Goal: Transaction & Acquisition: Purchase product/service

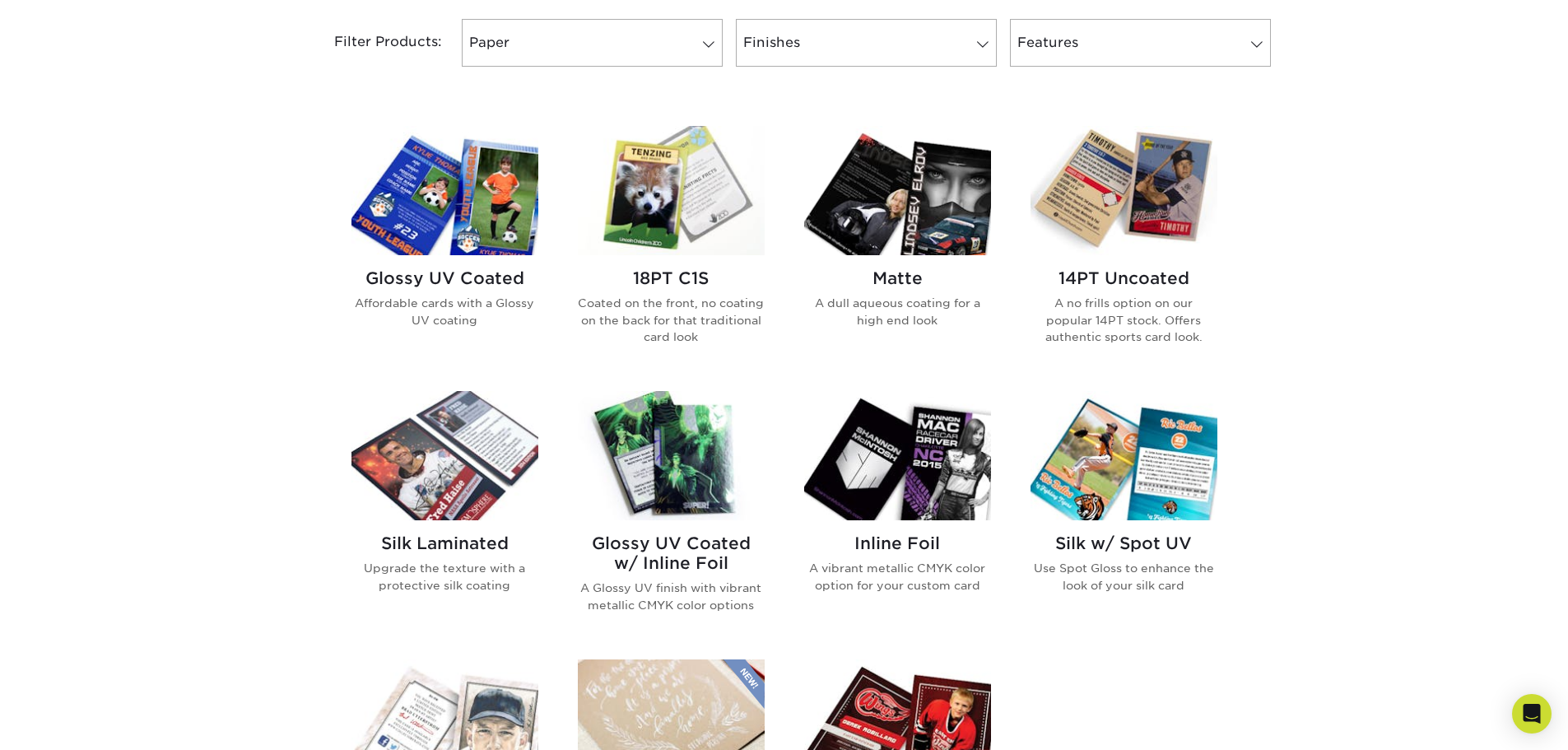
scroll to position [658, 0]
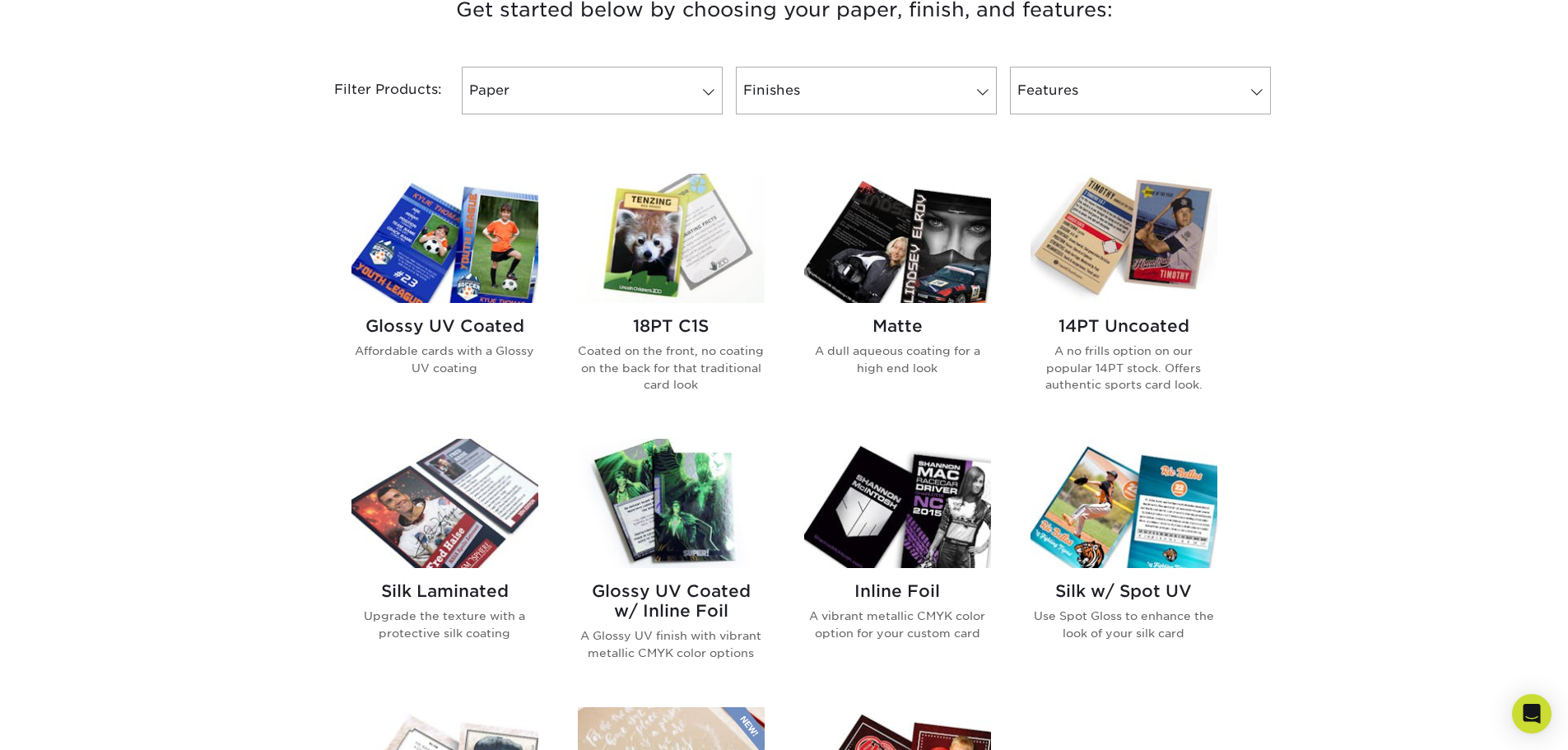
click at [484, 569] on div "Silk Laminated Upgrade the texture with a protective silk coating" at bounding box center [445, 617] width 187 height 99
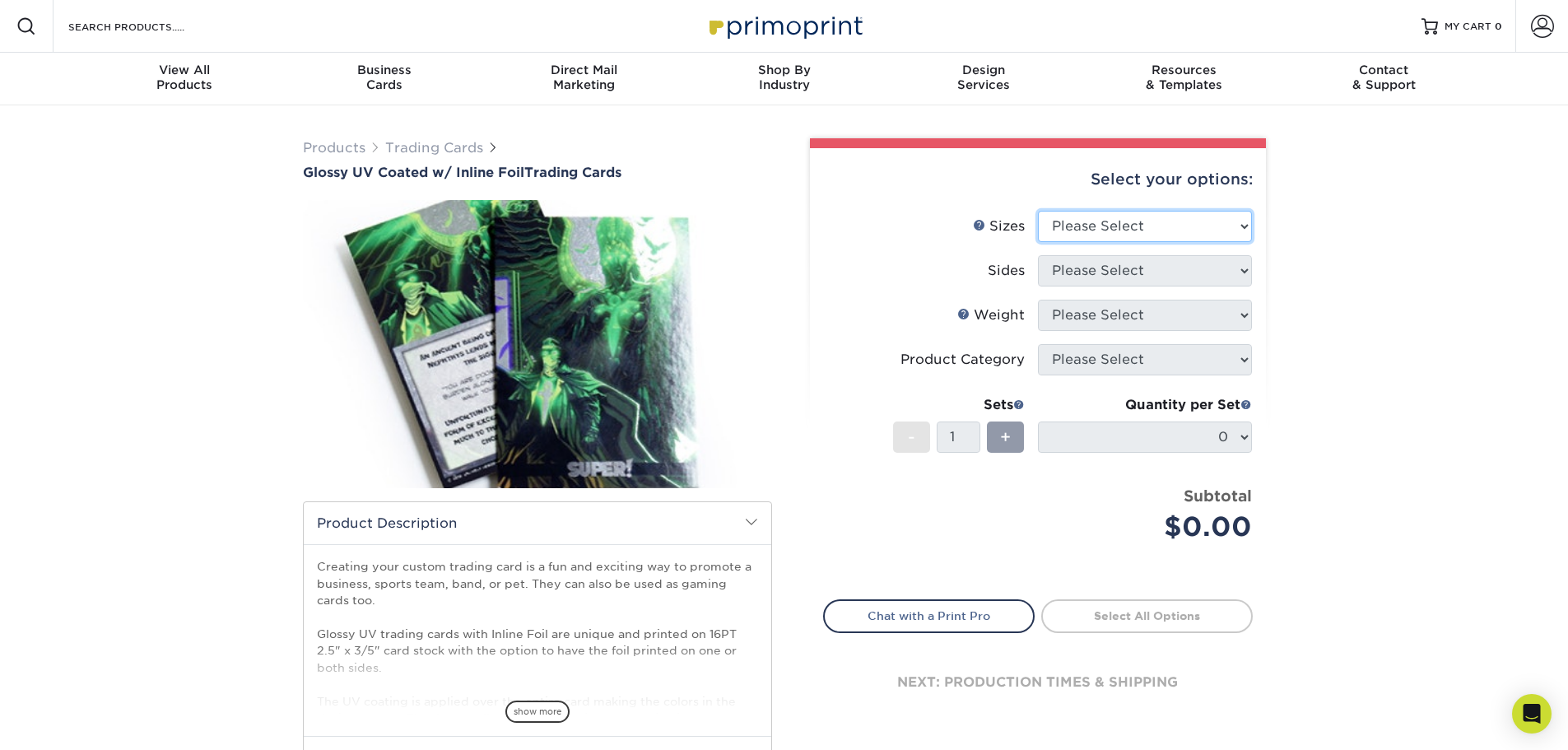
click at [1227, 227] on select "Please Select 2.5" x 3.5"" at bounding box center [1145, 226] width 214 height 31
select select "2.50x3.50"
click at [1038, 210] on select "Please Select 2.5" x 3.5"" at bounding box center [1145, 226] width 214 height 31
click at [1233, 270] on select "Please Select Print Both Sides - Foil Back Only Print Both Sides - Foil Both Si…" at bounding box center [1145, 270] width 214 height 31
click at [1038, 255] on select "Please Select Print Both Sides - Foil Back Only Print Both Sides - Foil Both Si…" at bounding box center [1145, 270] width 214 height 31
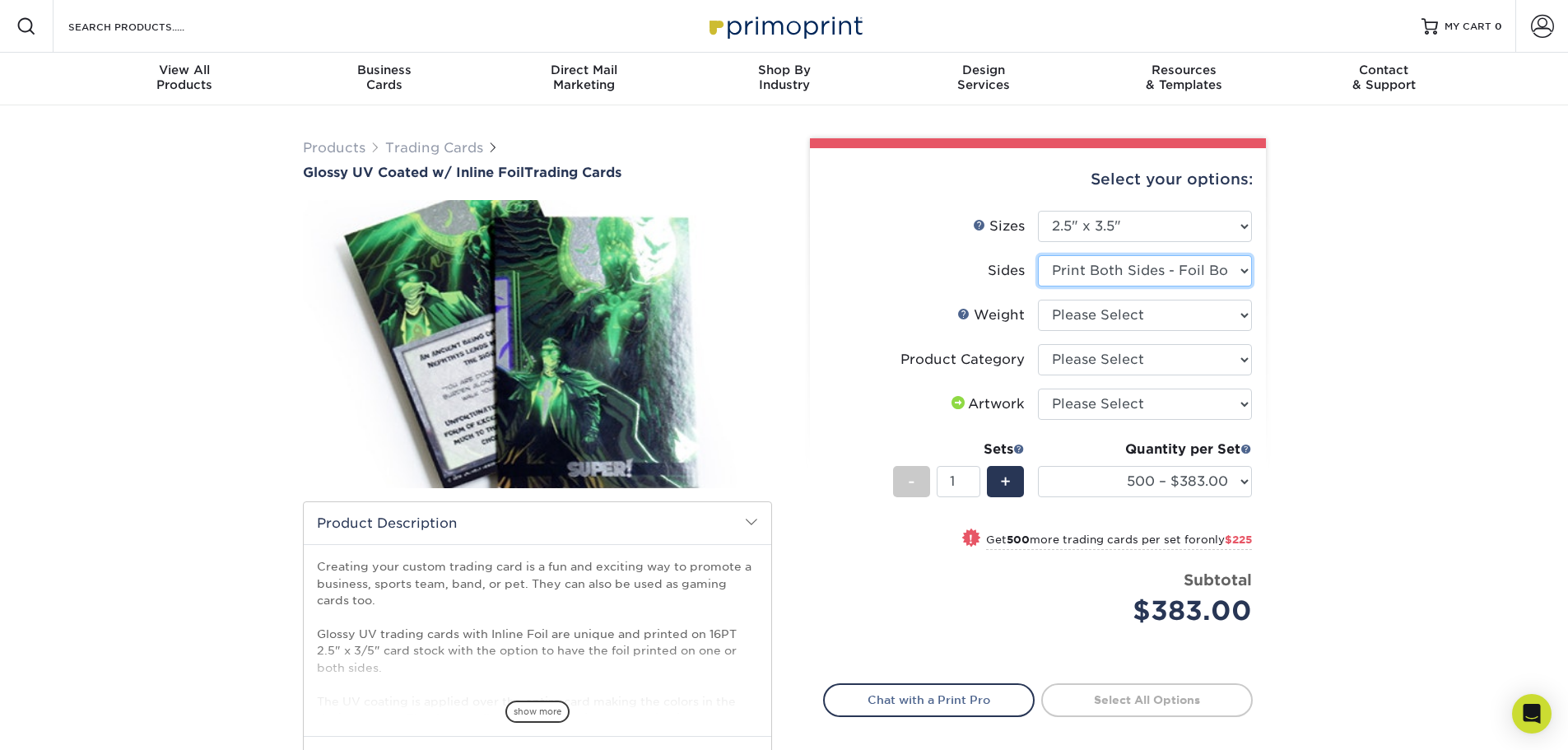
click at [1232, 268] on select "Please Select Print Both Sides - Foil Back Only Print Both Sides - Foil Both Si…" at bounding box center [1145, 270] width 214 height 31
select select "e9e9dfb3-fba1-4d60-972c-fd9ca5904d33"
click at [1038, 255] on select "Please Select Print Both Sides - Foil Back Only Print Both Sides - Foil Both Si…" at bounding box center [1145, 270] width 214 height 31
click at [1221, 478] on select "500 – $383.00 1000 – $608.00 2500 – $883.00 5000 – $1252.00" at bounding box center [1145, 482] width 214 height 31
click at [1286, 472] on div "Products Trading Cards Glossy UV Coated w/ Inline Foil Trading Cards /" at bounding box center [784, 518] width 1568 height 826
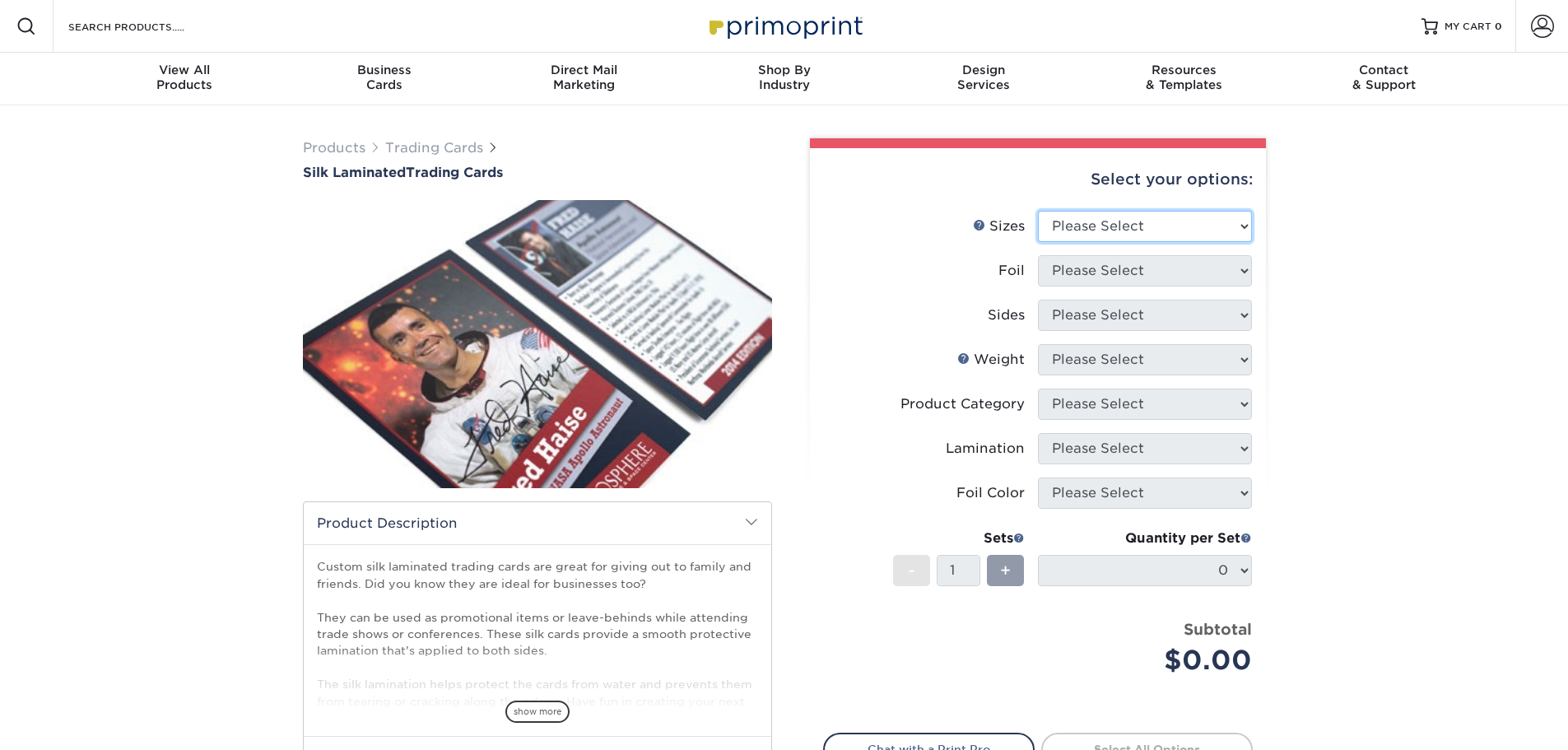
click at [1174, 227] on select "Please Select 2.5" x 3.5"" at bounding box center [1145, 226] width 214 height 31
select select "2.50x3.50"
click at [1038, 210] on select "Please Select 2.5" x 3.5"" at bounding box center [1145, 226] width 214 height 31
click at [1176, 265] on select "Please Select No Yes" at bounding box center [1145, 270] width 214 height 31
select select "1"
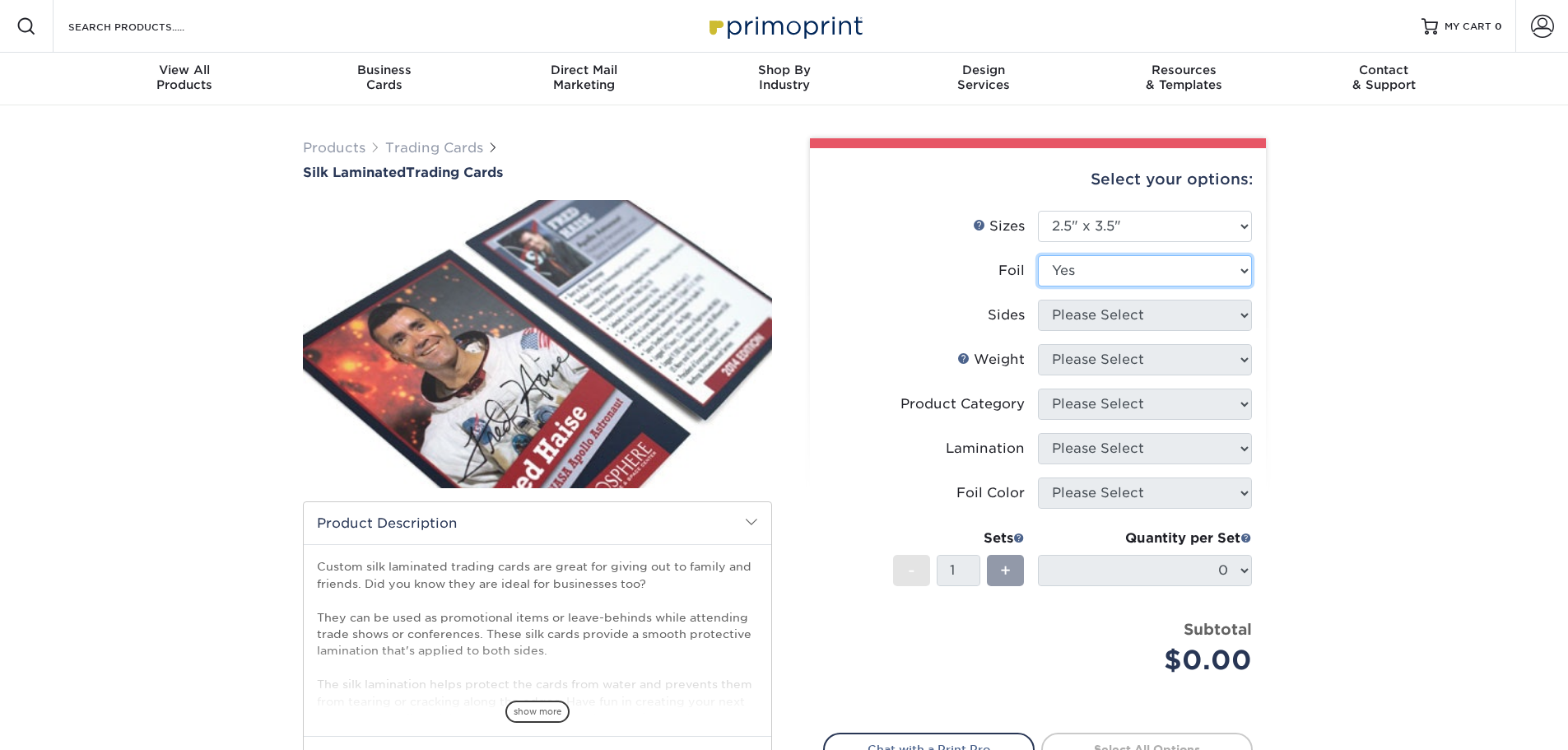
click at [1038, 255] on select "Please Select No Yes" at bounding box center [1145, 270] width 214 height 31
click at [1183, 327] on select "Please Select Print Both Sides - Foil Both Sides Print Both Sides - Foil Front …" at bounding box center [1145, 315] width 214 height 31
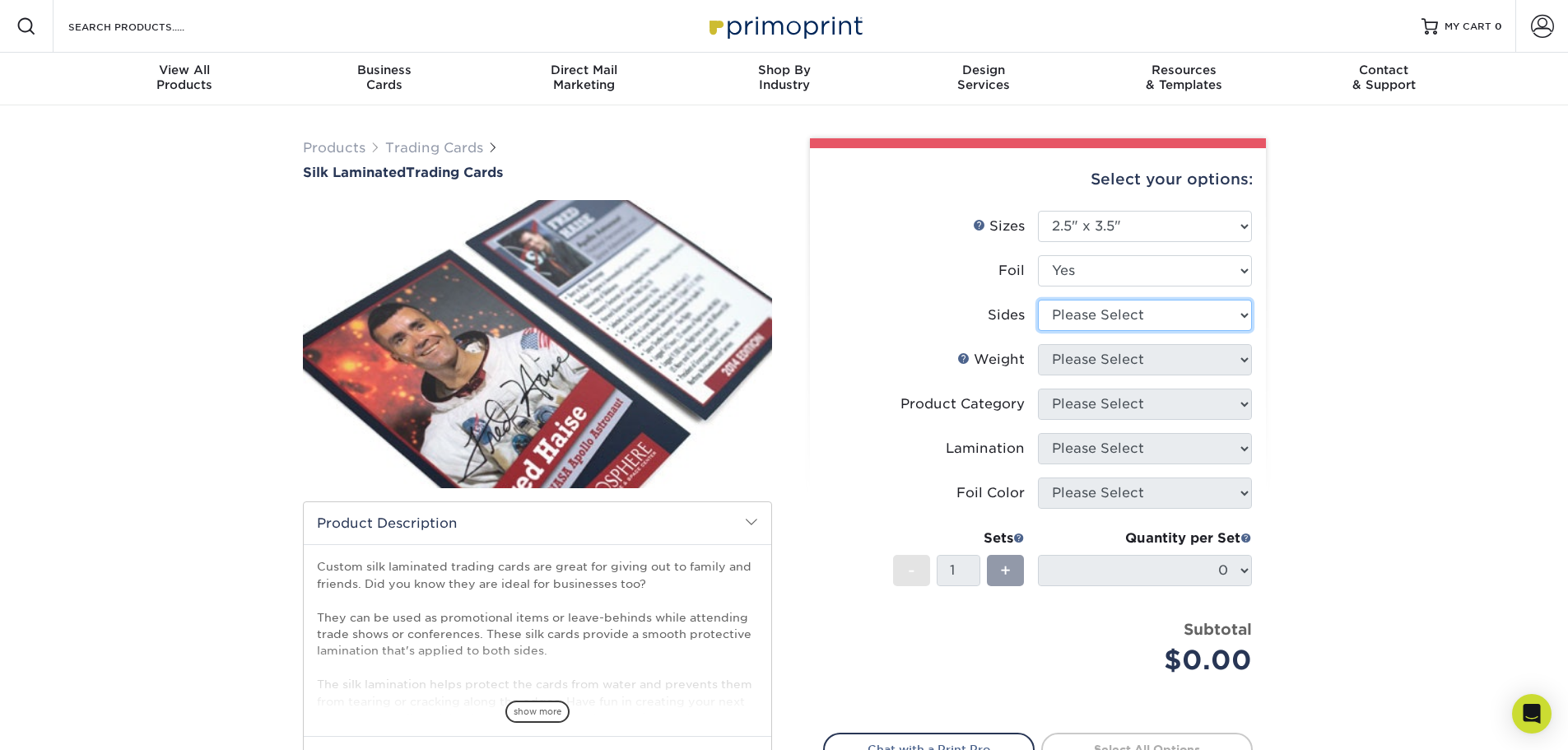
select select "a75ac2f1-9911-48d6-841d-245b5ac08f27"
click at [1038, 299] on select "Please Select Print Both Sides - Foil Both Sides Print Both Sides - Foil Front …" at bounding box center [1145, 315] width 214 height 31
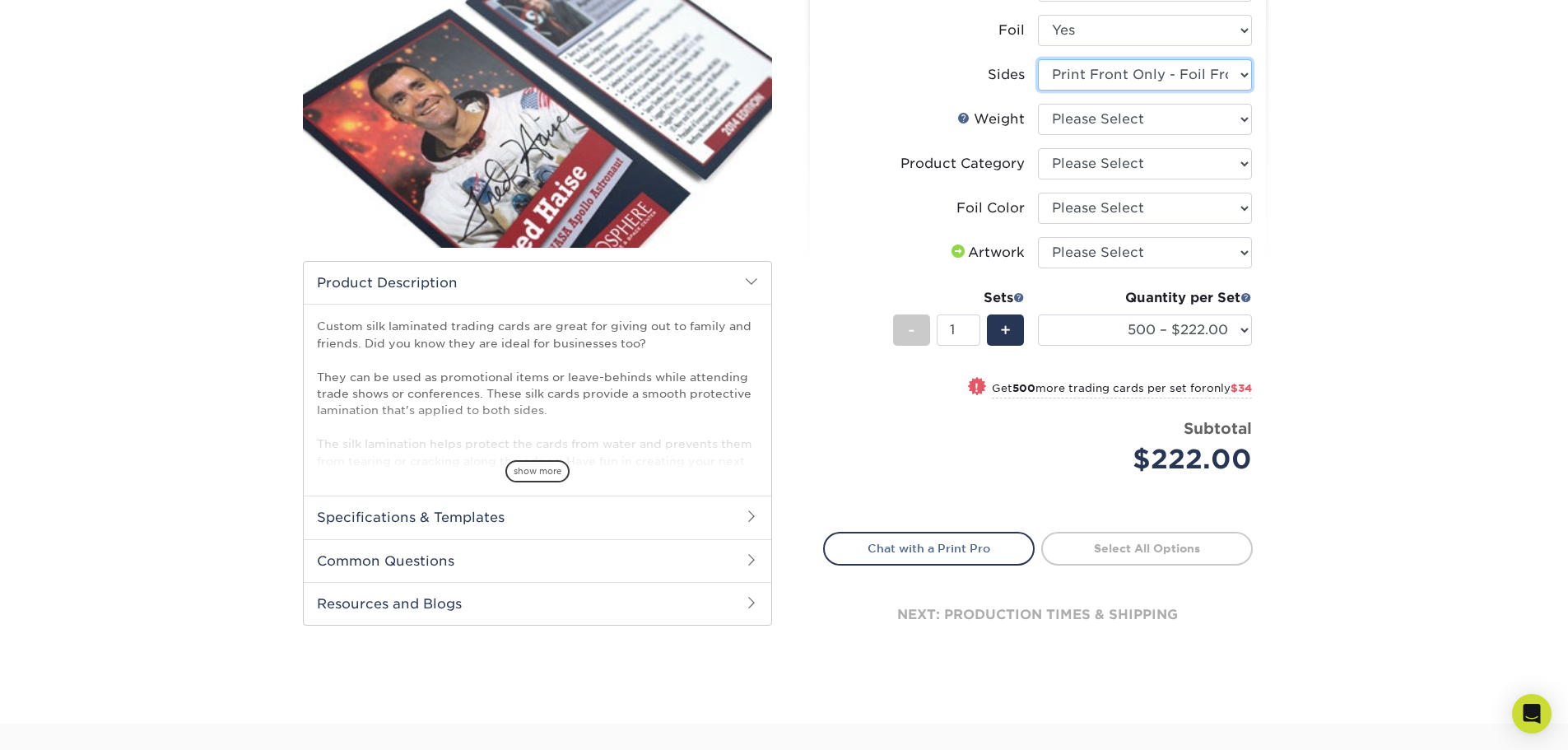
scroll to position [247, 0]
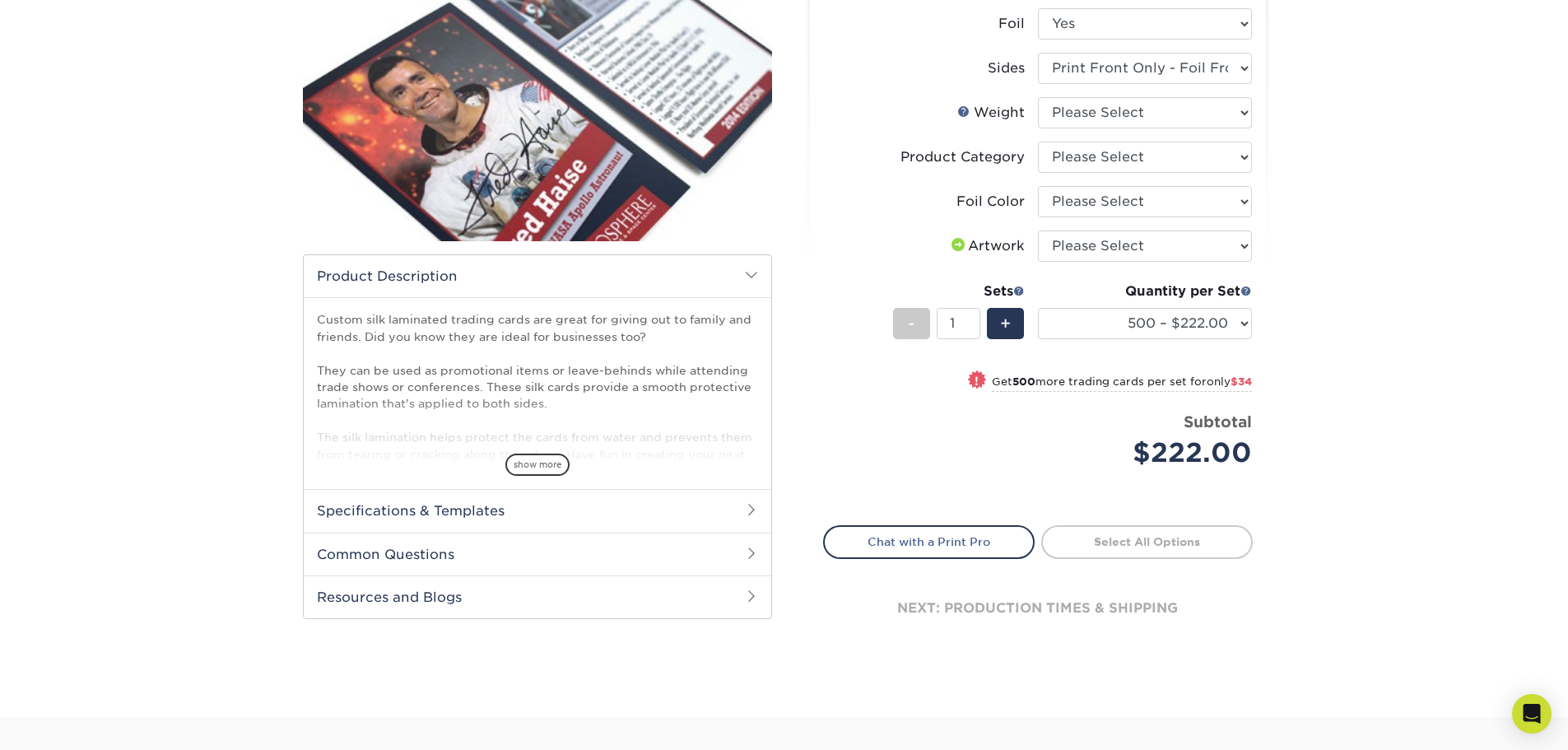
click at [591, 507] on h2 "Specifications & Templates" at bounding box center [538, 511] width 467 height 42
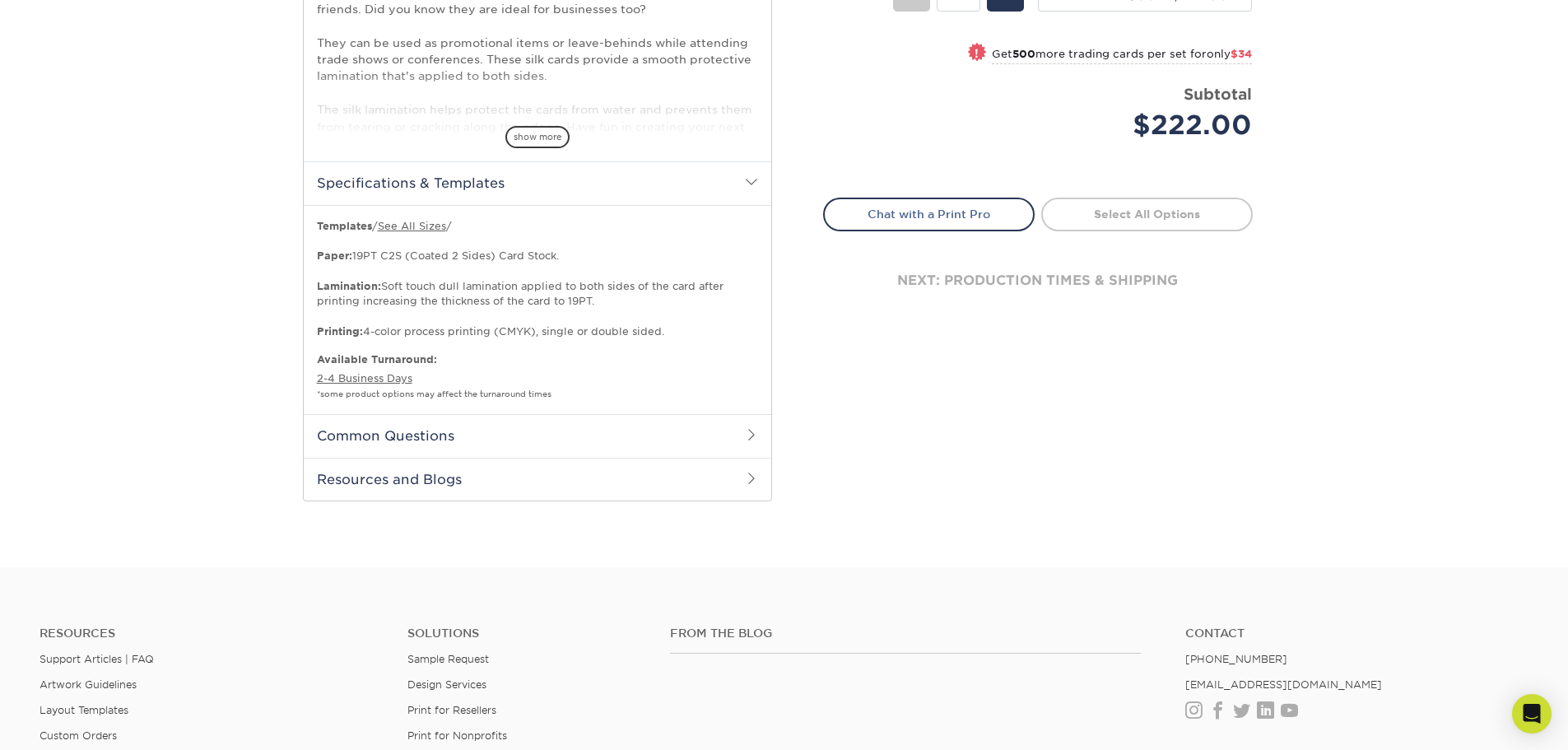
scroll to position [576, 0]
click at [646, 433] on h2 "Common Questions" at bounding box center [538, 433] width 467 height 42
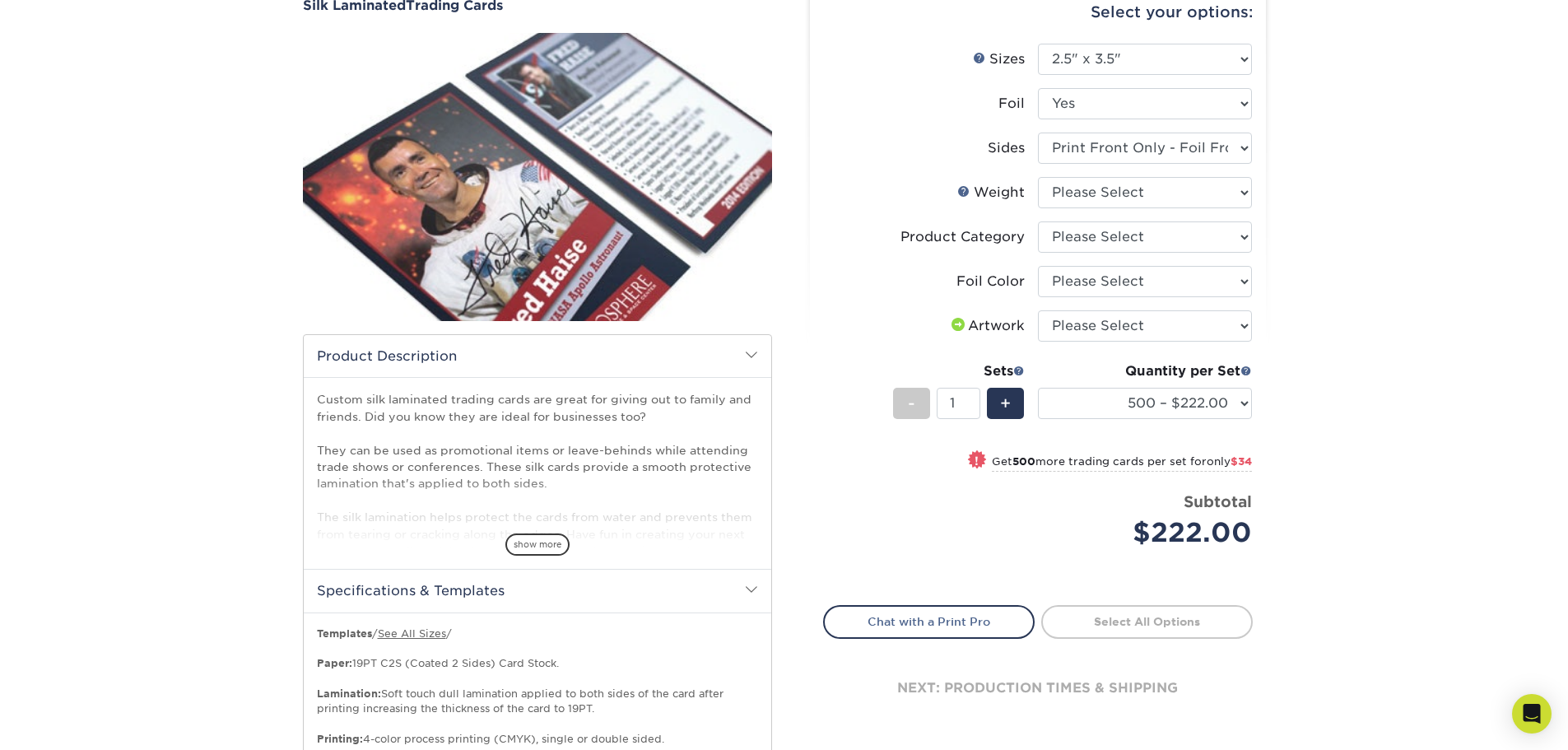
scroll to position [165, 0]
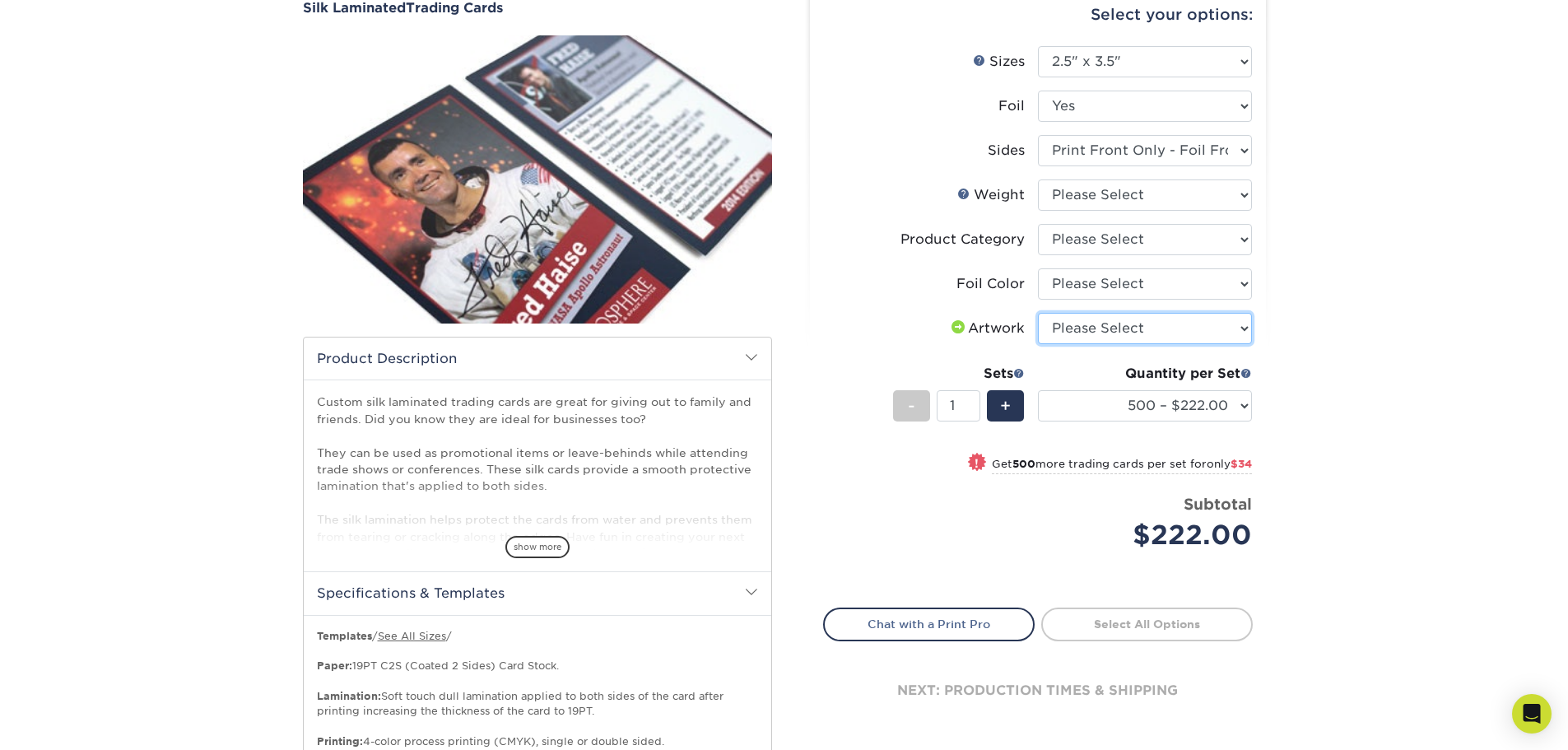
click at [1203, 333] on select "Please Select I will upload files I need a design - $100" at bounding box center [1145, 328] width 214 height 31
select select "upload"
click at [1038, 313] on select "Please Select I will upload files I need a design - $100" at bounding box center [1145, 328] width 214 height 31
click at [1197, 292] on select "Please Select Silver Foil Rose Gold Foil Red Foil Gold Foil Copper Foil Blue Fo…" at bounding box center [1145, 284] width 214 height 31
select select "a834dd52-fe06-4ed6-9a86-5bd3c2d02515"
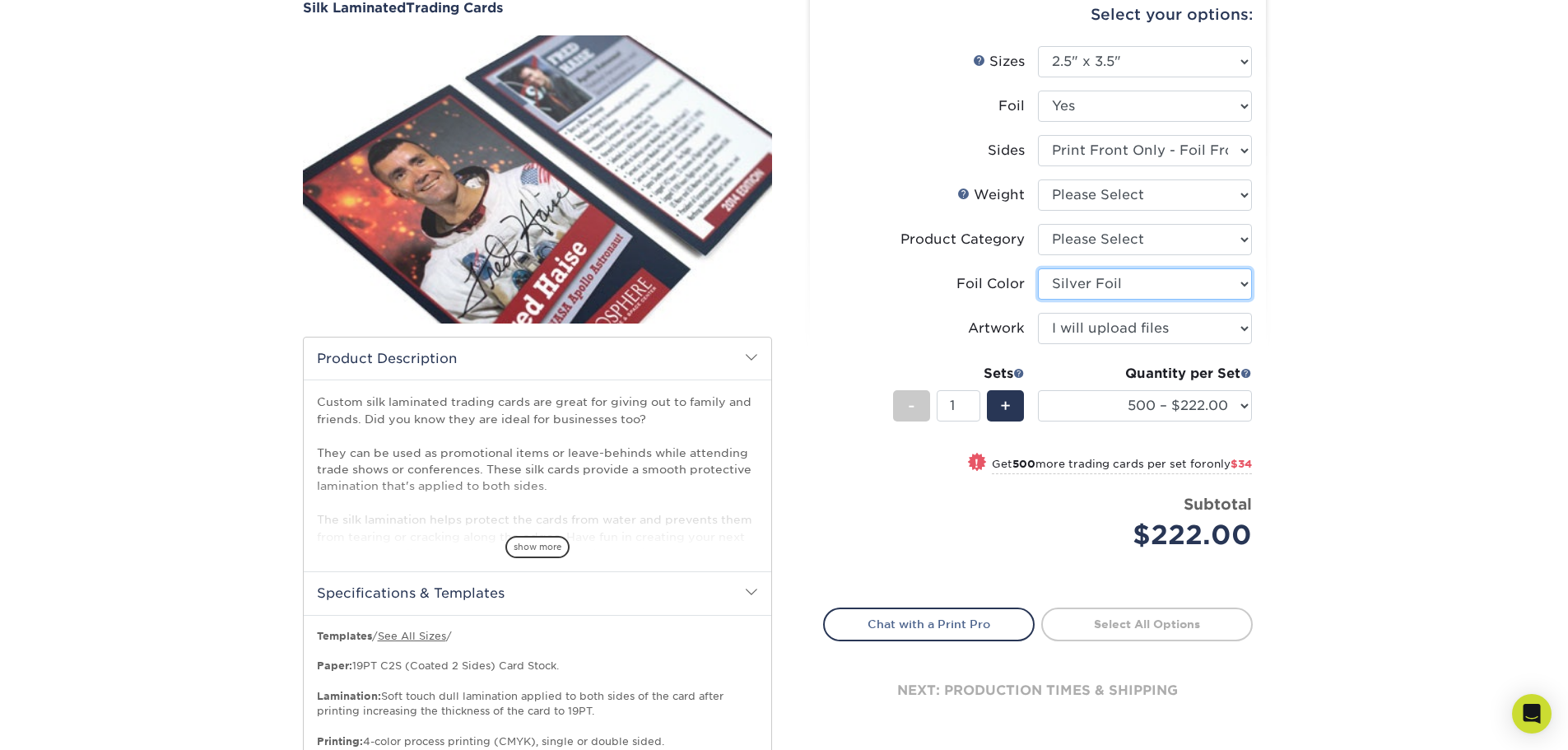
click at [1038, 268] on select "Please Select Silver Foil Rose Gold Foil Red Foil Gold Foil Copper Foil Blue Fo…" at bounding box center [1145, 284] width 214 height 31
click at [1176, 244] on select "Please Select Trading Cards" at bounding box center [1145, 239] width 214 height 31
select select "c2f9bce9-36c2-409d-b101-c29d9d031e18"
click at [1038, 224] on select "Please Select Trading Cards" at bounding box center [1145, 239] width 214 height 31
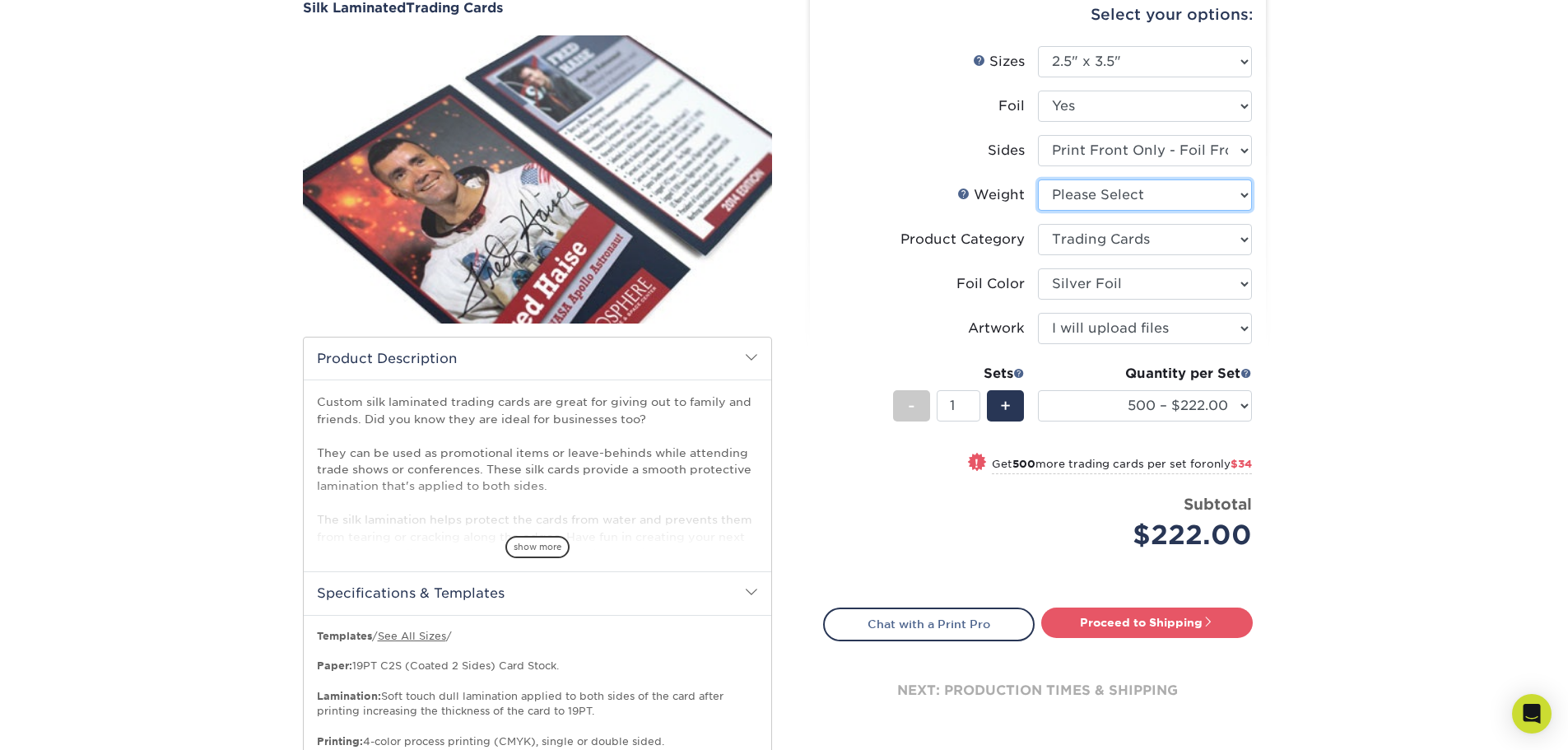
click at [1160, 190] on select "Please Select 16PT" at bounding box center [1145, 195] width 214 height 31
select select "16PT"
click at [1038, 180] on select "Please Select 16PT" at bounding box center [1145, 195] width 214 height 31
select select "-1"
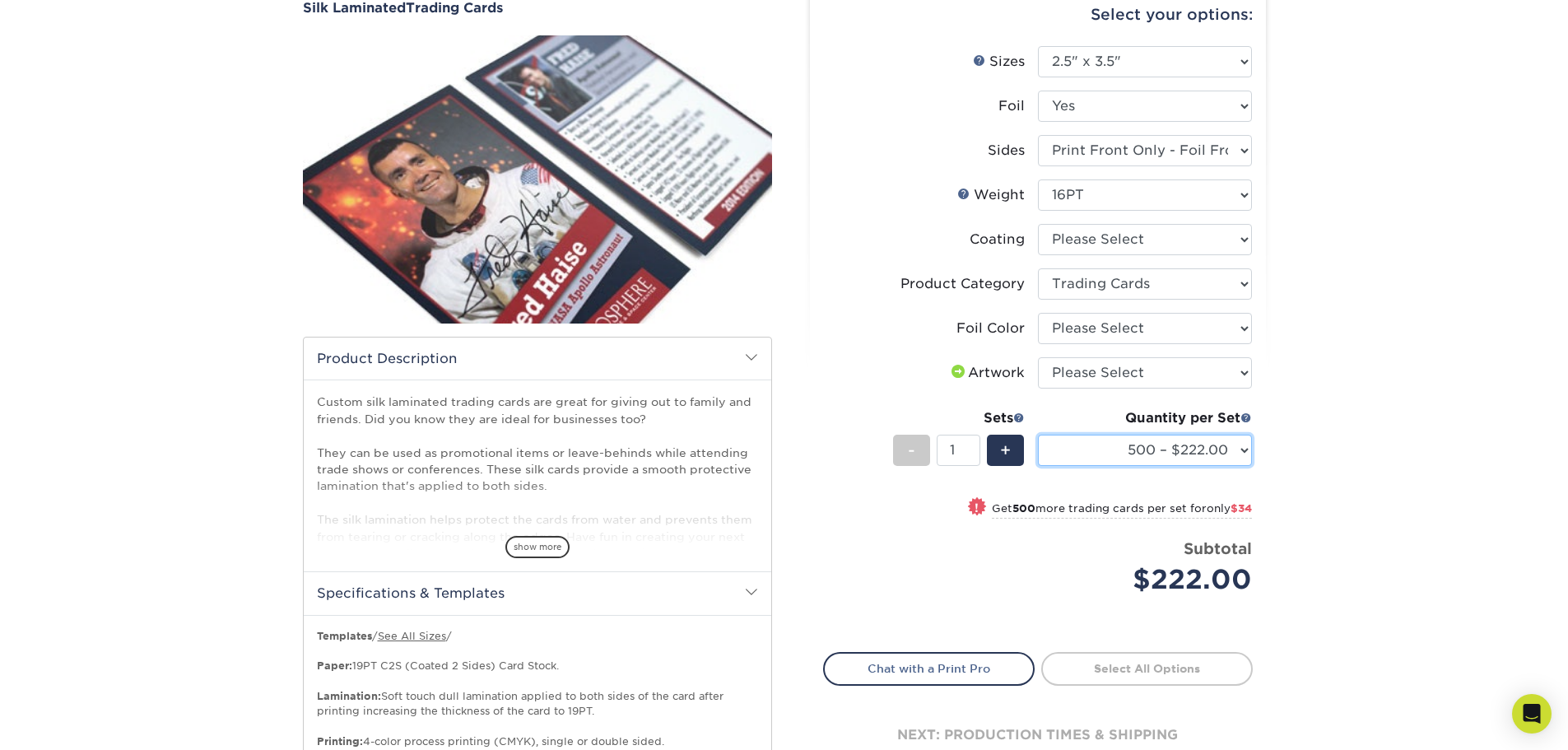
click at [1237, 452] on select "500 – $222.00 1000 – $256.00 2500 – $598.00 5000 – $1135.00" at bounding box center [1145, 450] width 214 height 31
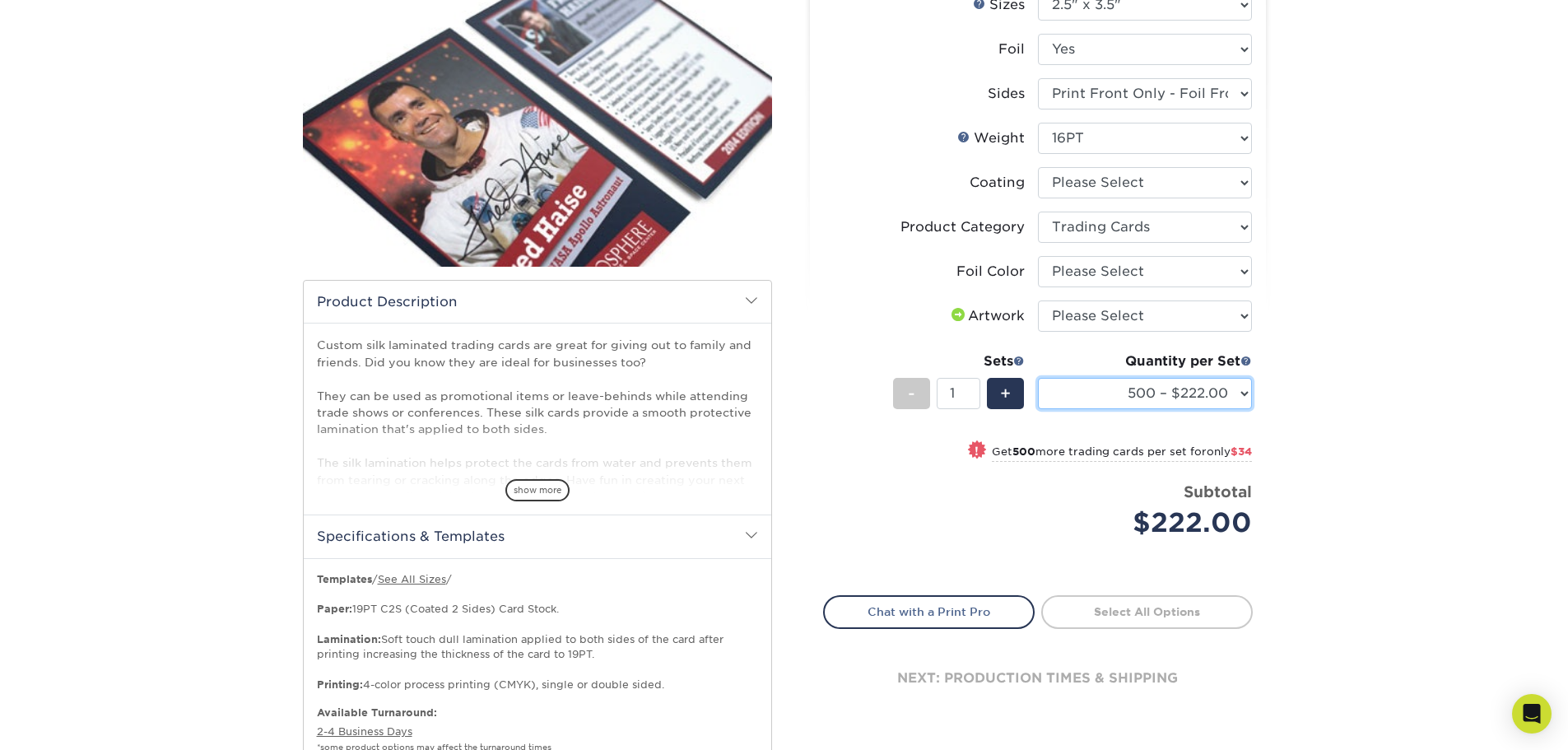
scroll to position [0, 0]
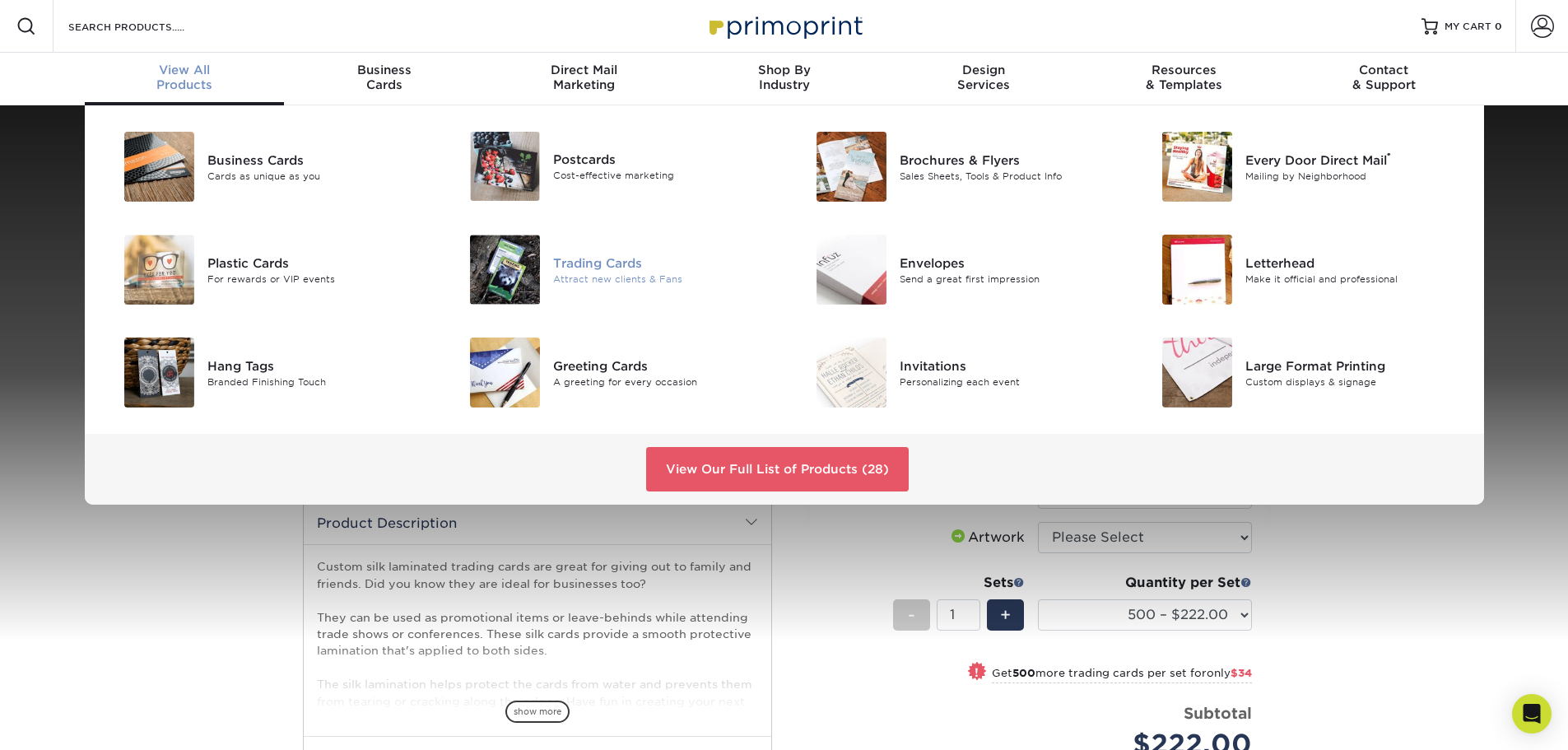
click at [568, 257] on div "Trading Cards" at bounding box center [662, 263] width 218 height 18
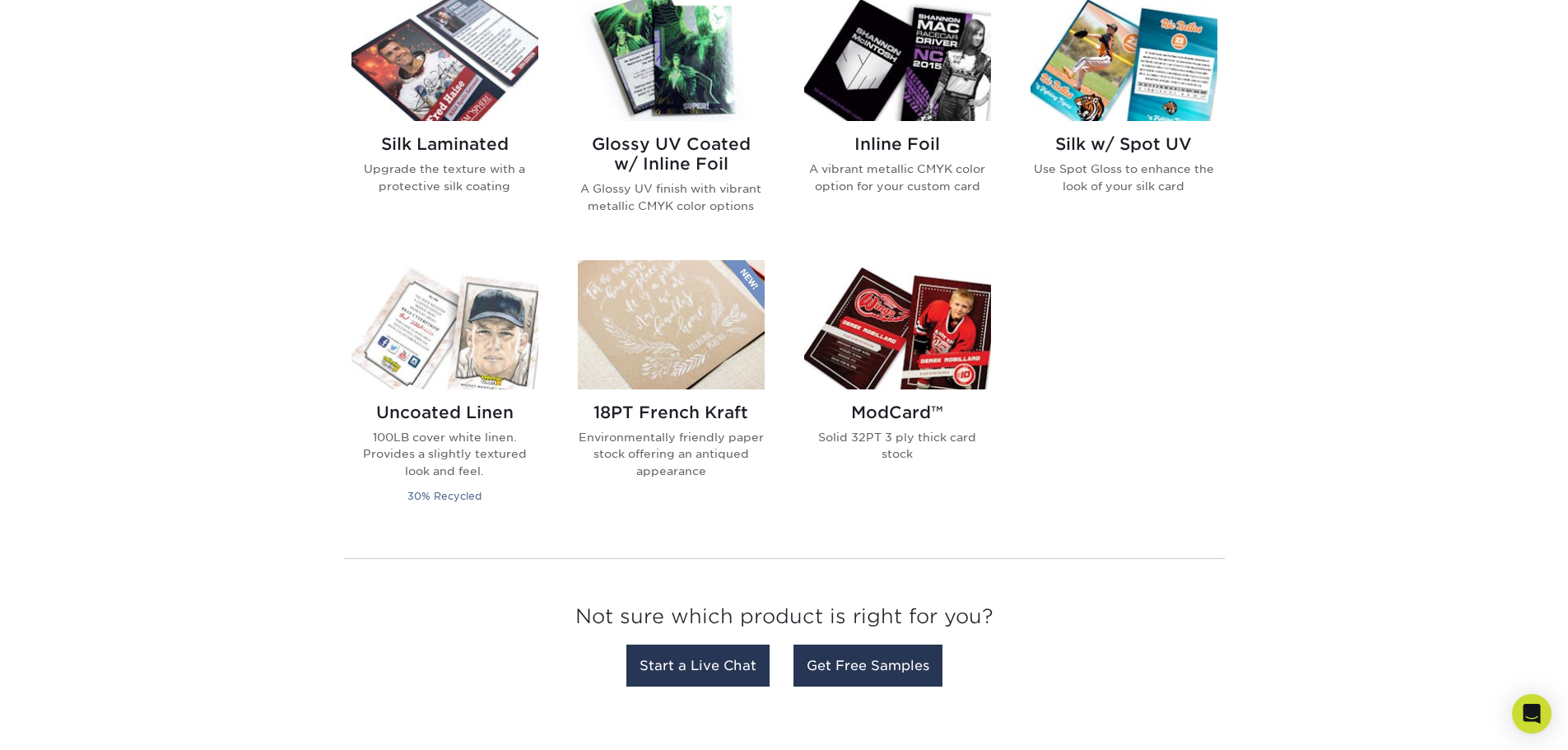
scroll to position [1153, 0]
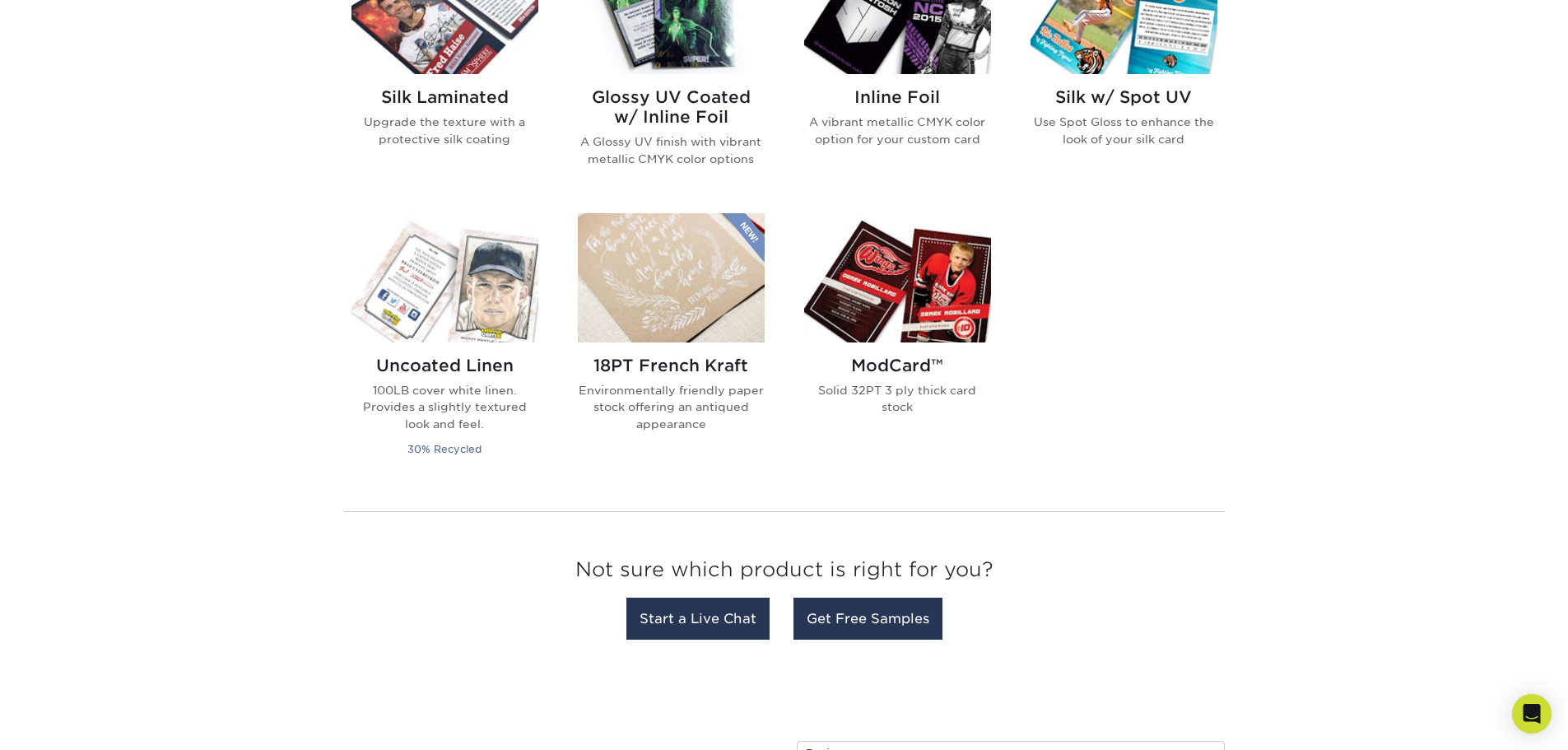
click at [941, 293] on img at bounding box center [898, 278] width 187 height 129
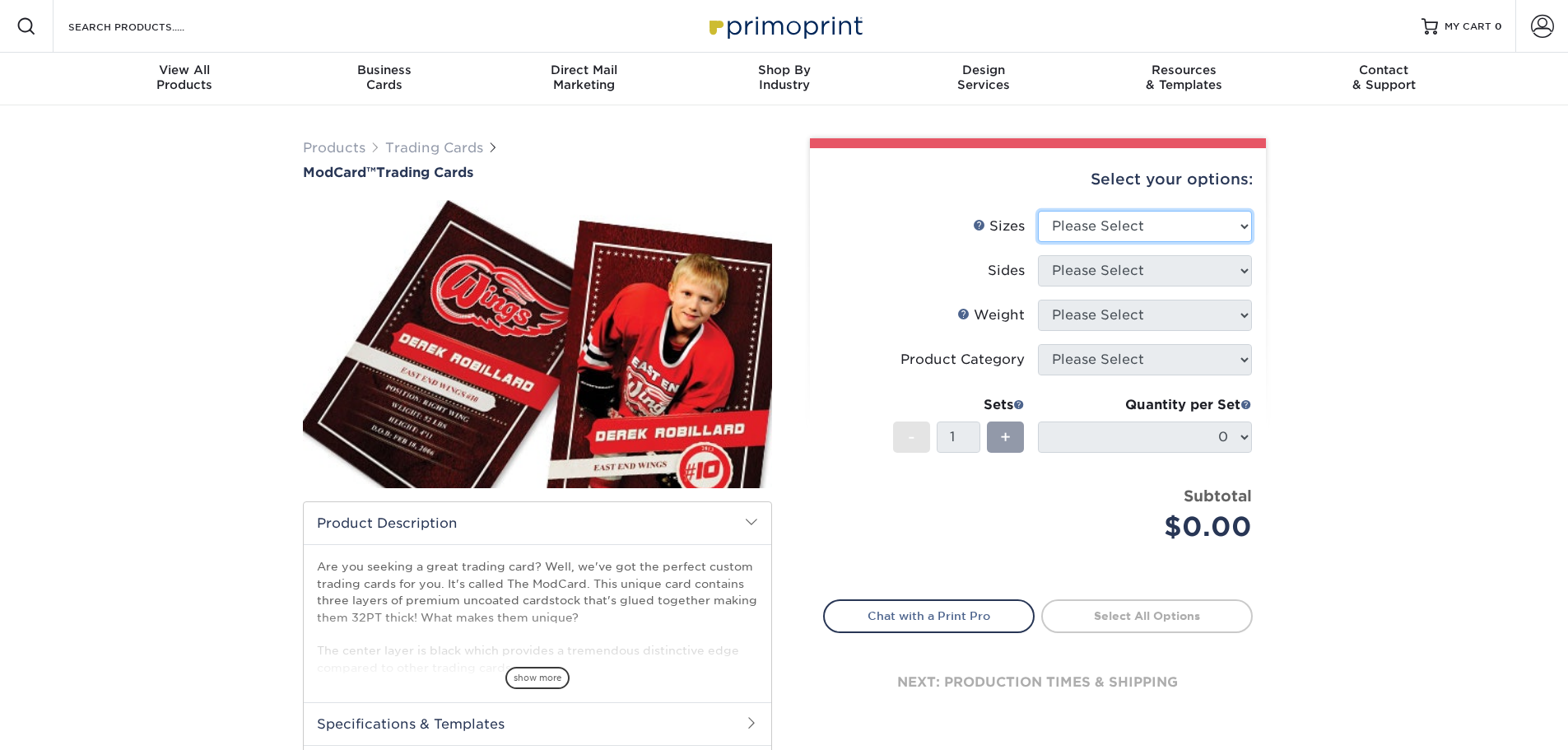
click at [1115, 236] on select "Please Select 2.5" x 3.5"" at bounding box center [1145, 226] width 214 height 31
select select "2.50x3.50"
click at [1038, 210] on select "Please Select 2.5" x 3.5"" at bounding box center [1145, 226] width 214 height 31
click at [1107, 278] on select "Please Select Print Both Sides Print Front Only" at bounding box center [1145, 270] width 214 height 31
select select "13abbda7-1d64-4f25-8bb2-c179b224825d"
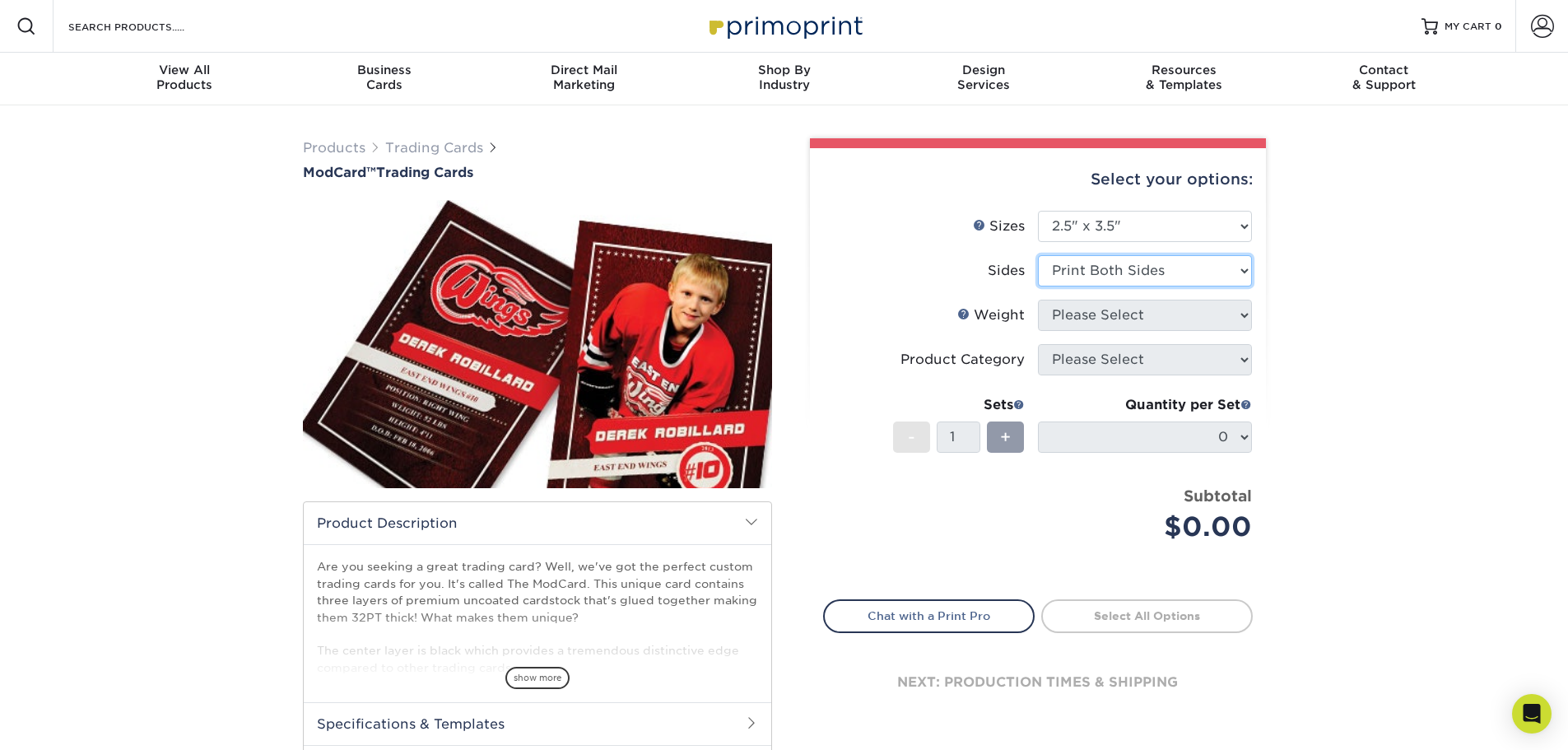
click at [1038, 255] on select "Please Select Print Both Sides Print Front Only" at bounding box center [1145, 270] width 214 height 31
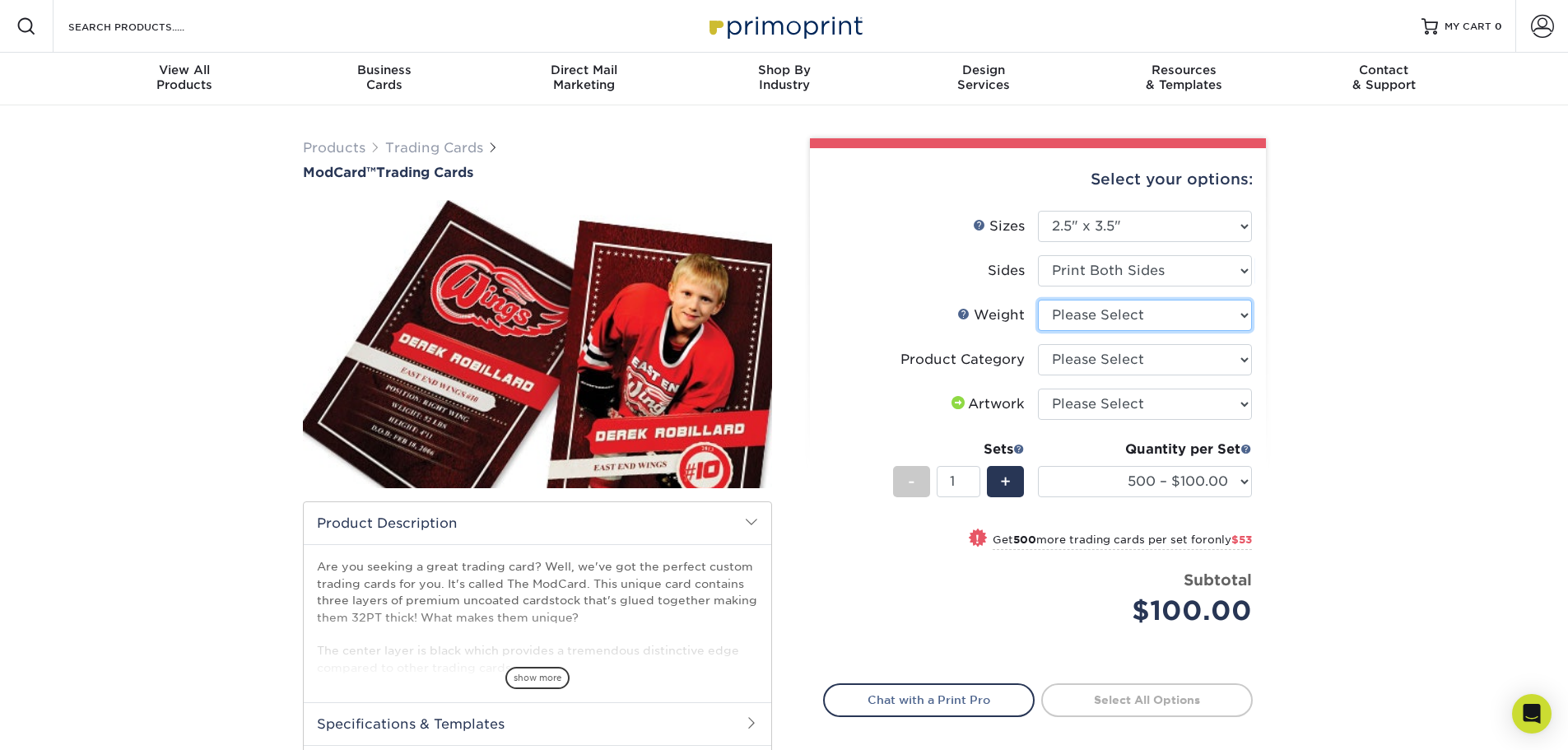
click at [1172, 318] on select "Please Select 32PTUCBLK" at bounding box center [1145, 315] width 214 height 31
select select "32PTUCBLK"
click at [1038, 299] on select "Please Select 32PTUCBLK" at bounding box center [1145, 315] width 214 height 31
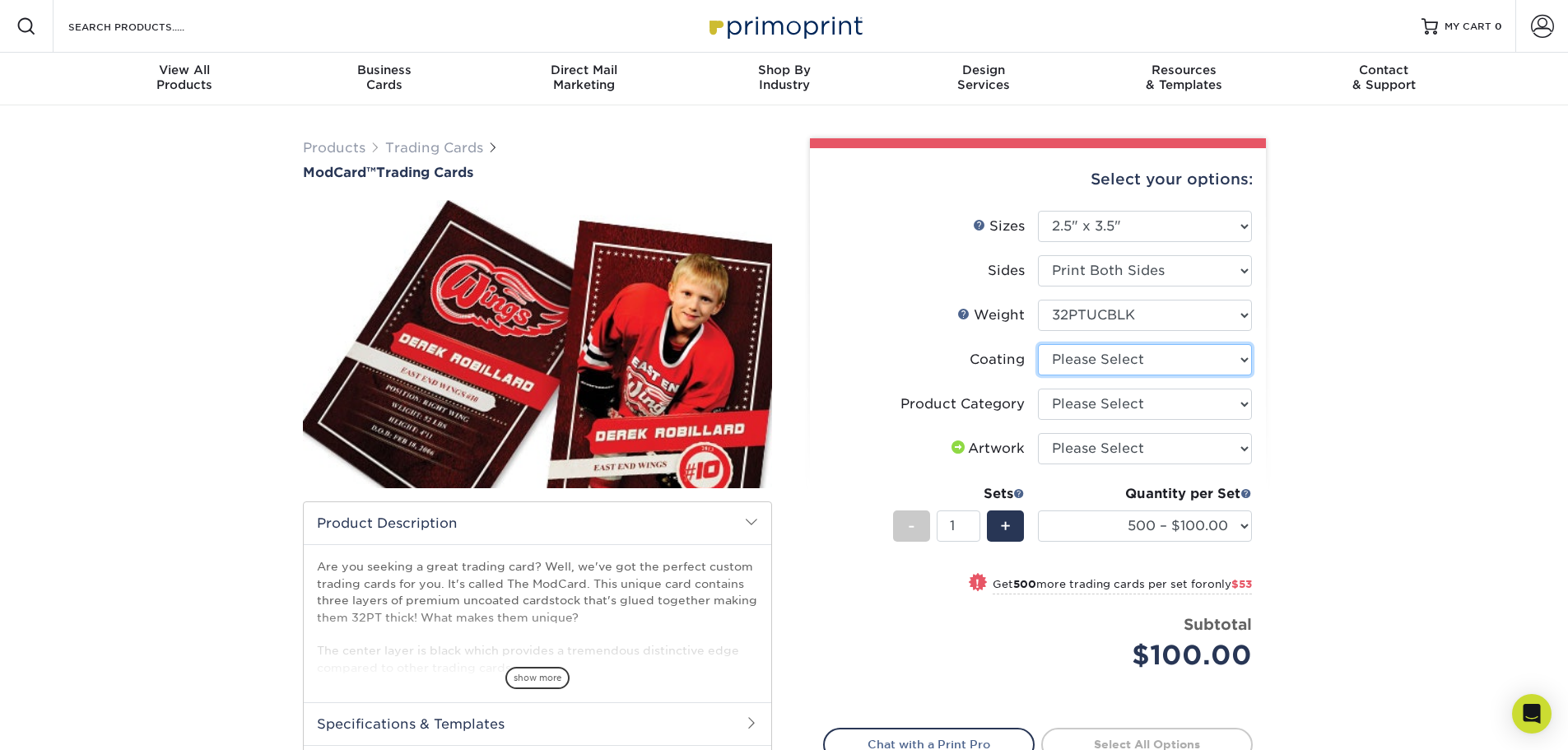
click at [1187, 364] on select at bounding box center [1145, 359] width 214 height 31
select select "3e7618de-abca-4bda-9f97-8b9129e913d8"
click at [1038, 344] on select at bounding box center [1145, 359] width 214 height 31
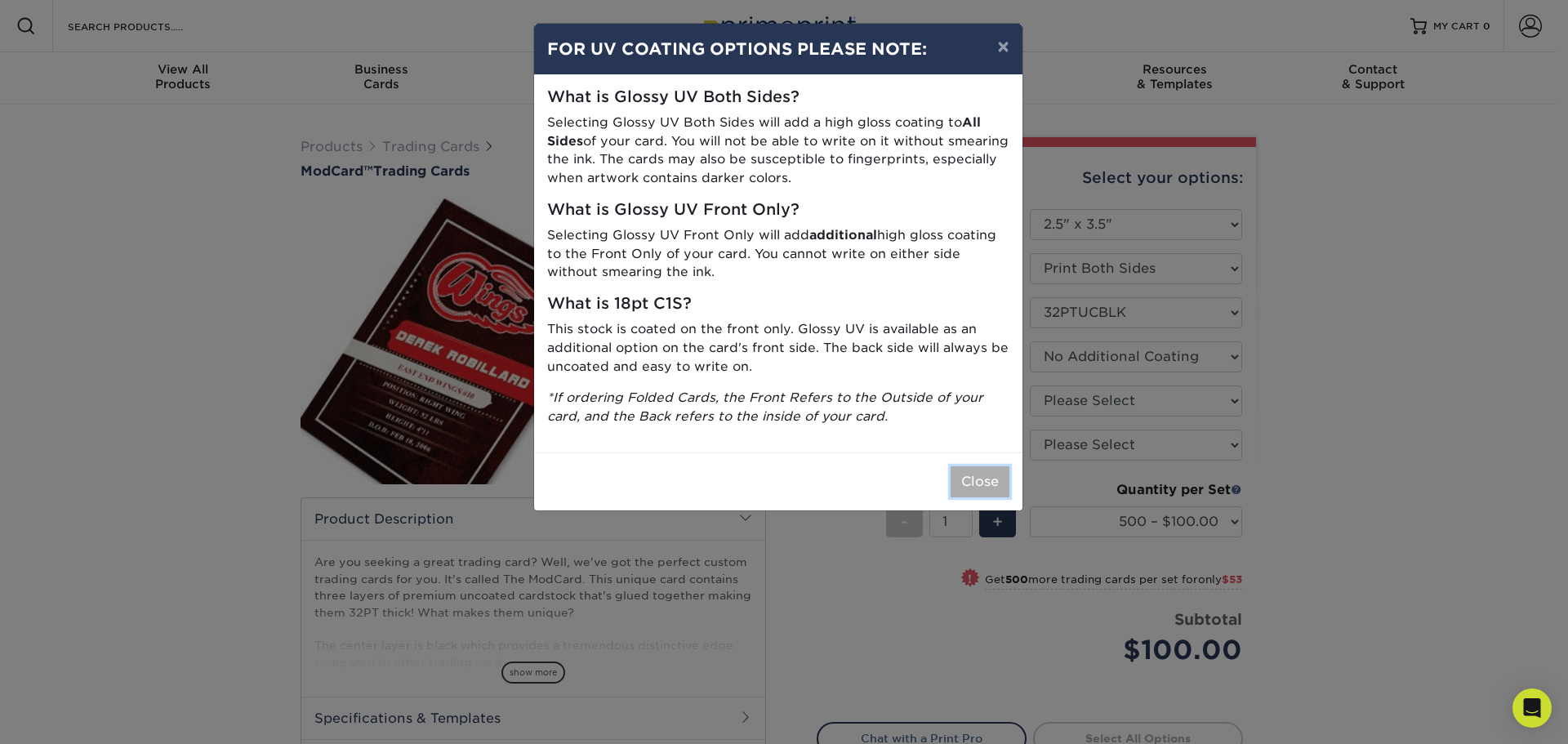
click at [989, 477] on button "Close" at bounding box center [980, 482] width 58 height 31
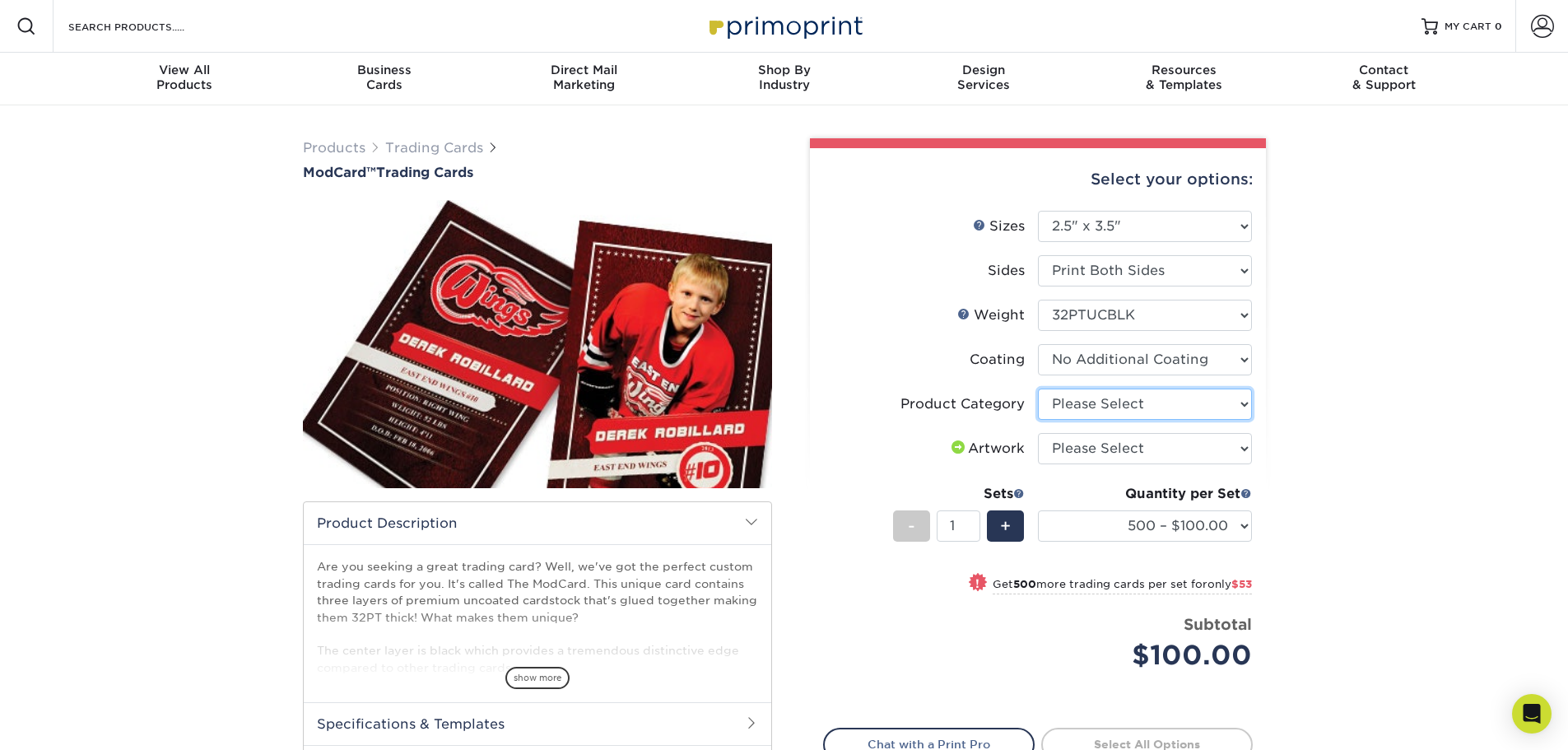
click at [1097, 388] on select "Please Select Trading Cards" at bounding box center [1145, 403] width 214 height 31
select select "c2f9bce9-36c2-409d-b101-c29d9d031e18"
click at [1038, 388] on select "Please Select Trading Cards" at bounding box center [1145, 403] width 214 height 31
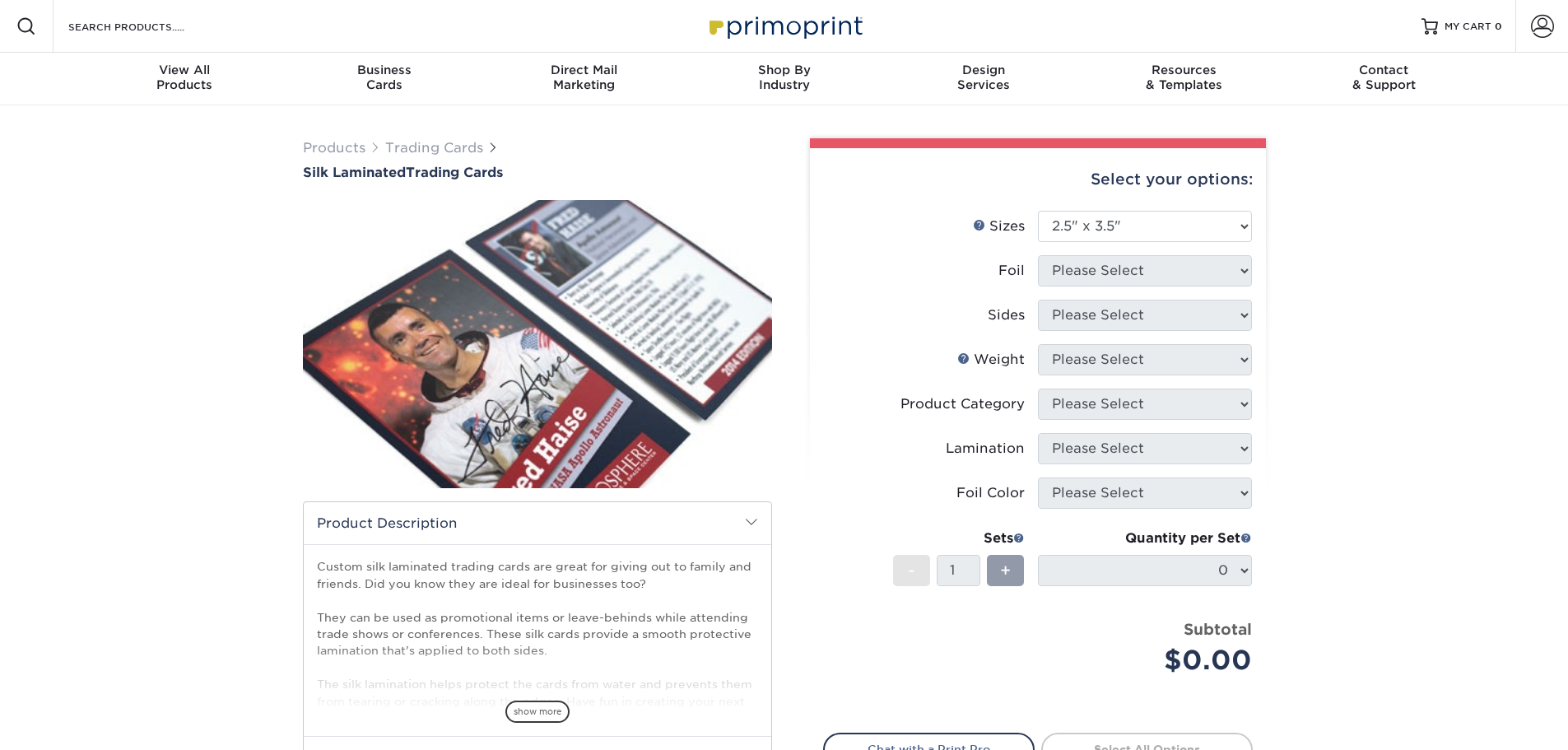
select select "2.50x3.50"
